Goal: Task Accomplishment & Management: Use online tool/utility

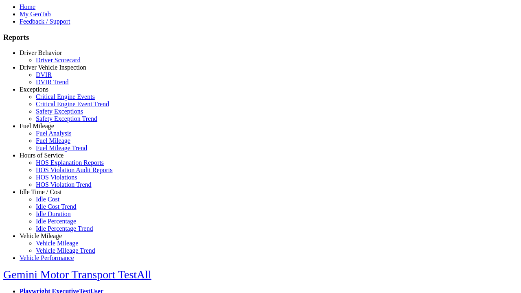
click at [47, 195] on link "Idle Time / Cost" at bounding box center [41, 192] width 42 height 7
click at [53, 203] on link "Idle Cost" at bounding box center [48, 199] width 24 height 7
select select "**"
select select
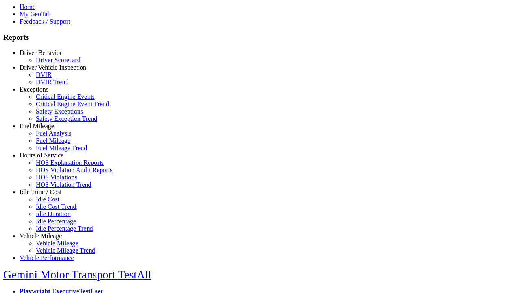
select select
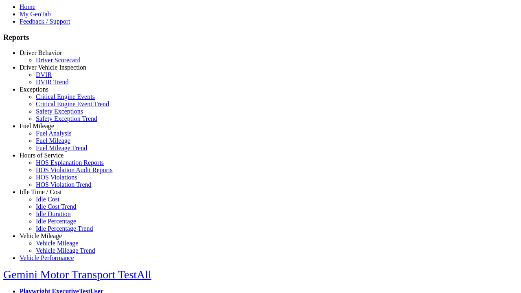
select select
